Goal: Navigation & Orientation: Find specific page/section

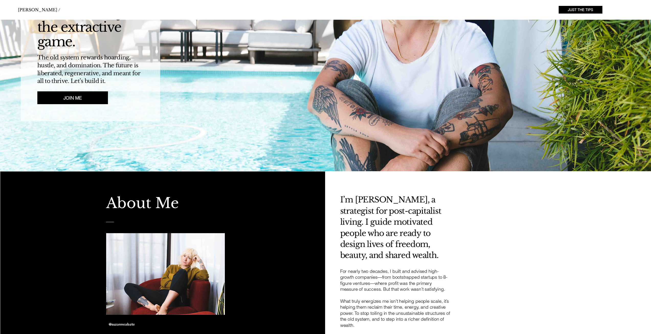
scroll to position [45, 0]
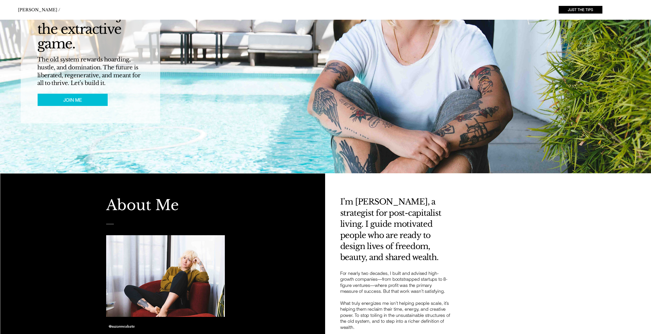
click at [67, 101] on span "JOIN ME" at bounding box center [72, 100] width 18 height 6
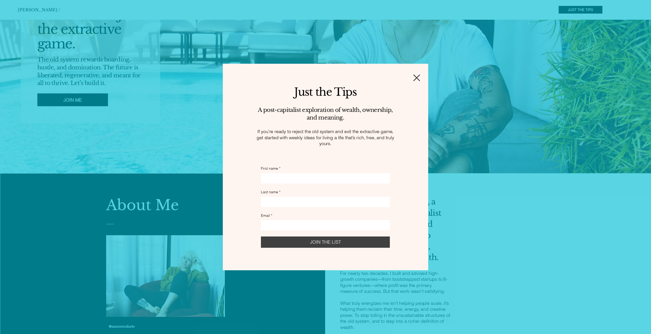
click at [416, 78] on icon "Back to site" at bounding box center [416, 77] width 7 height 7
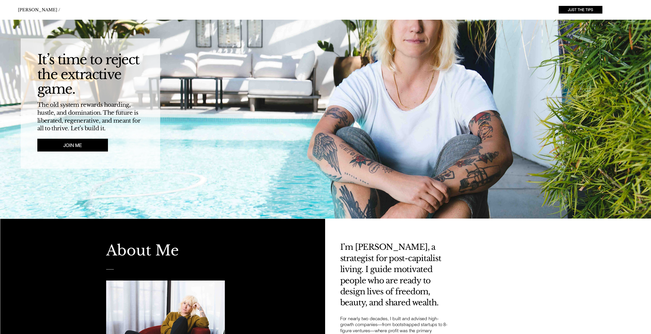
scroll to position [45, 0]
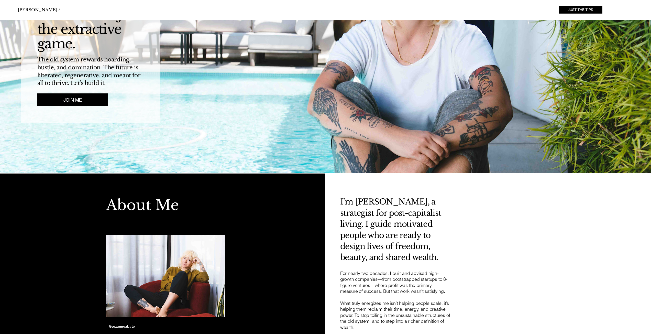
click at [36, 9] on span "[PERSON_NAME] /" at bounding box center [39, 9] width 42 height 5
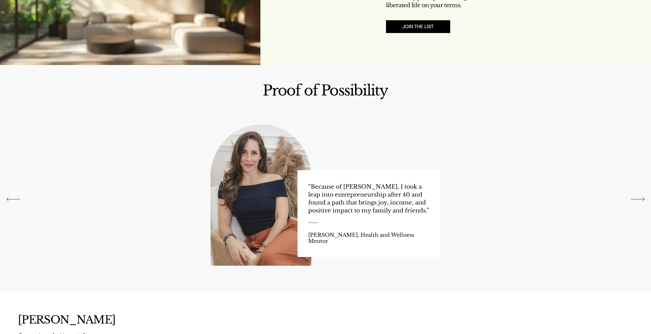
scroll to position [787, 0]
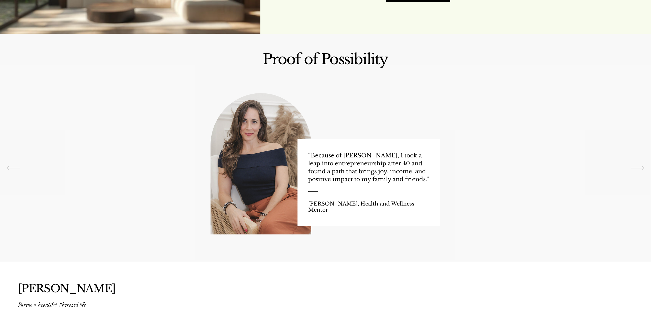
click at [12, 167] on icon "Previous" at bounding box center [13, 168] width 14 height 4
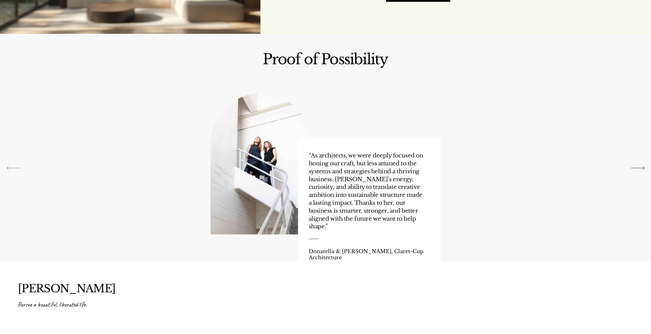
click at [9, 167] on icon "Previous" at bounding box center [13, 168] width 14 height 4
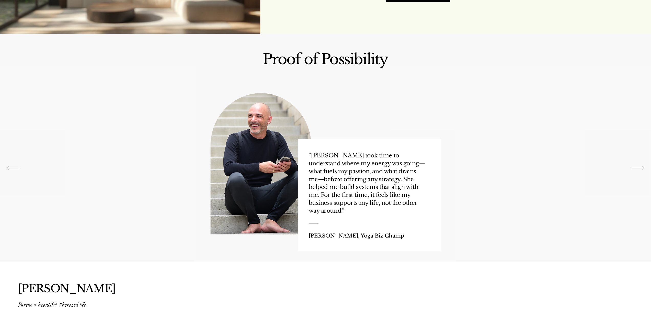
click at [9, 167] on icon "Previous" at bounding box center [13, 168] width 14 height 4
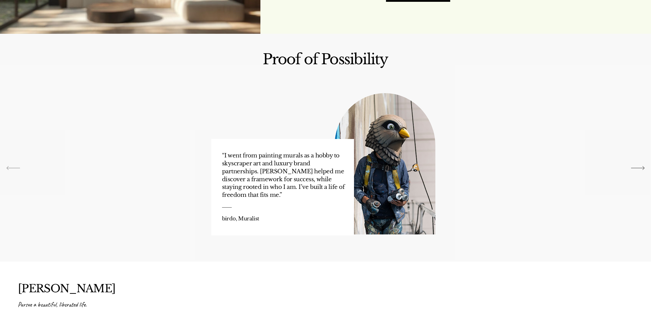
click at [13, 169] on icon "Previous" at bounding box center [13, 168] width 14 height 4
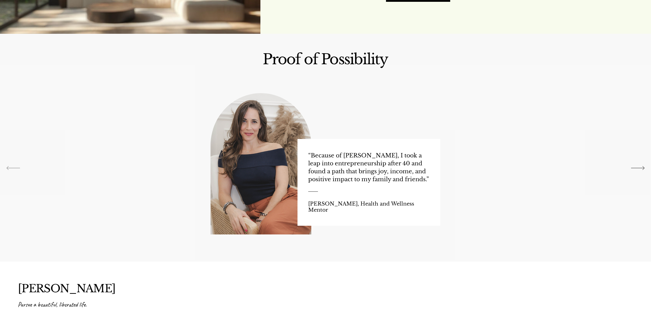
click at [13, 169] on icon "Previous" at bounding box center [13, 168] width 14 height 4
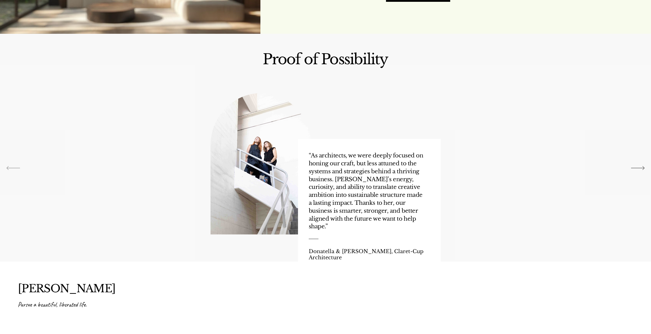
click at [13, 169] on icon "Previous" at bounding box center [13, 168] width 14 height 4
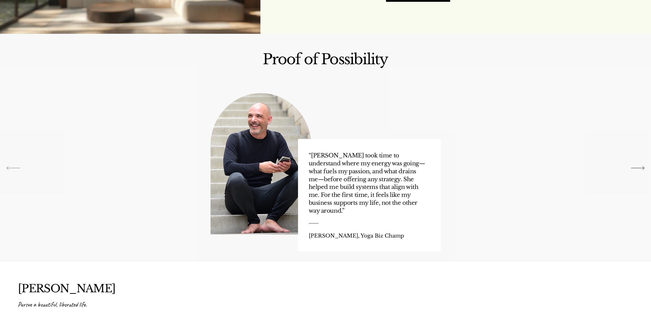
click at [13, 169] on icon "Previous" at bounding box center [13, 168] width 14 height 4
